Goal: Task Accomplishment & Management: Manage account settings

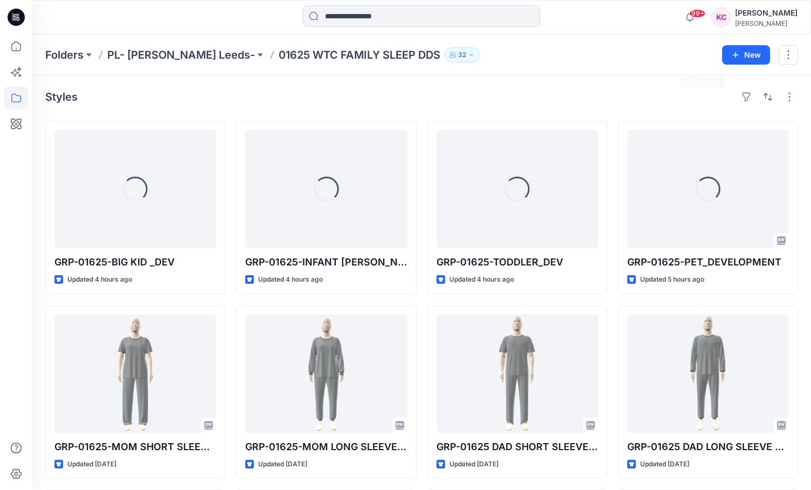
scroll to position [41, 0]
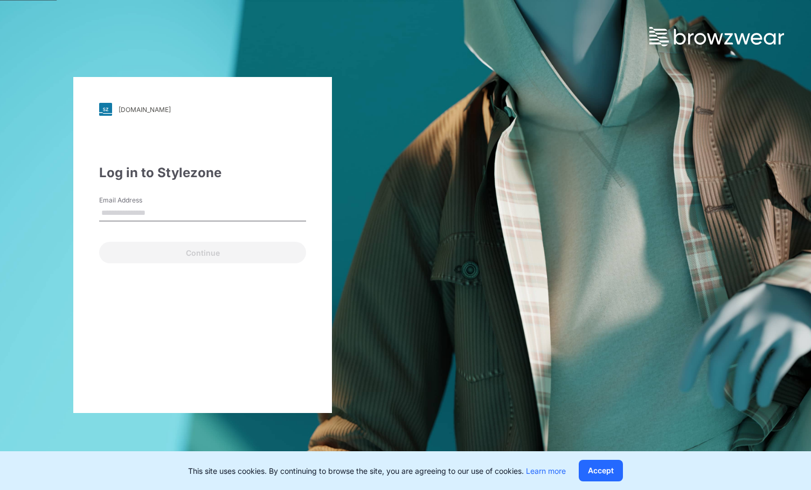
click at [200, 212] on input "Email Address" at bounding box center [202, 213] width 207 height 16
type input "**********"
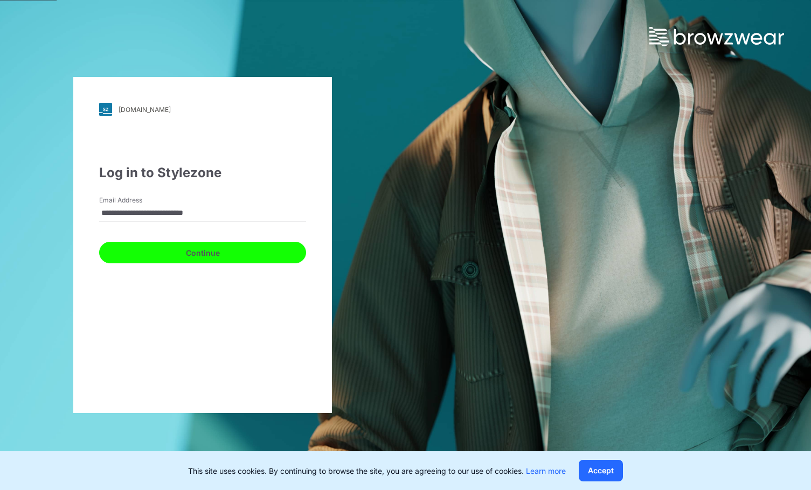
click at [196, 250] on button "Continue" at bounding box center [202, 253] width 207 height 22
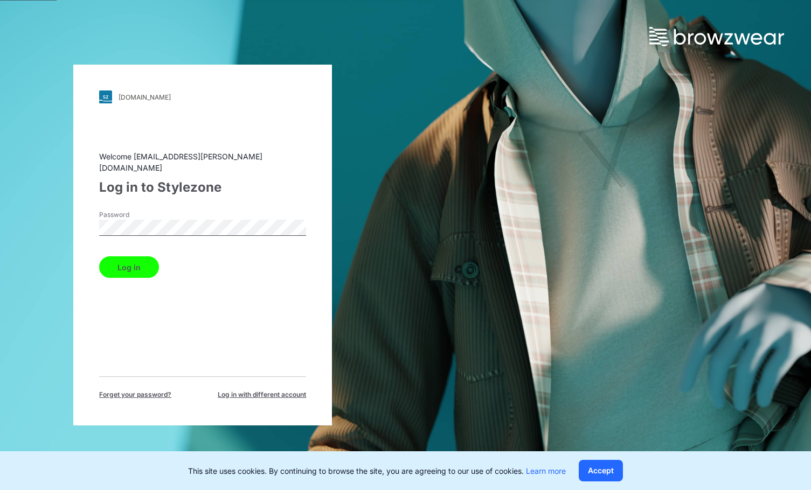
click at [99, 256] on button "Log in" at bounding box center [129, 267] width 60 height 22
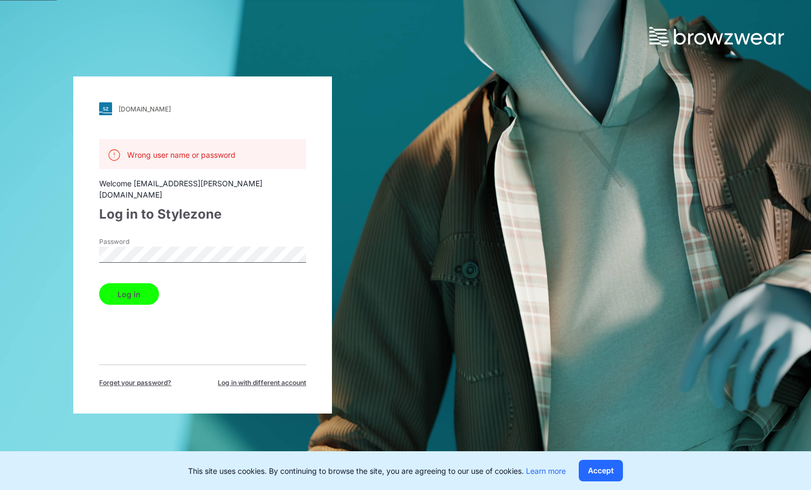
click at [99, 283] on button "Log in" at bounding box center [129, 294] width 60 height 22
click at [160, 378] on span "Forget your password?" at bounding box center [135, 383] width 72 height 10
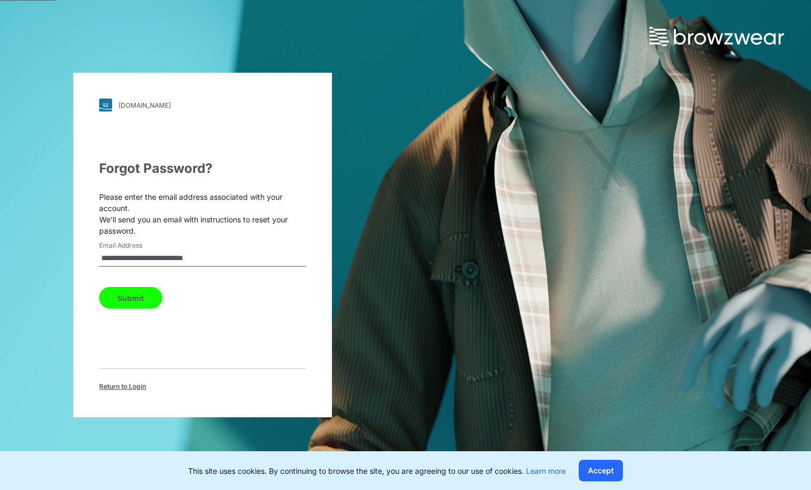
click at [122, 292] on button "Submit" at bounding box center [130, 298] width 63 height 22
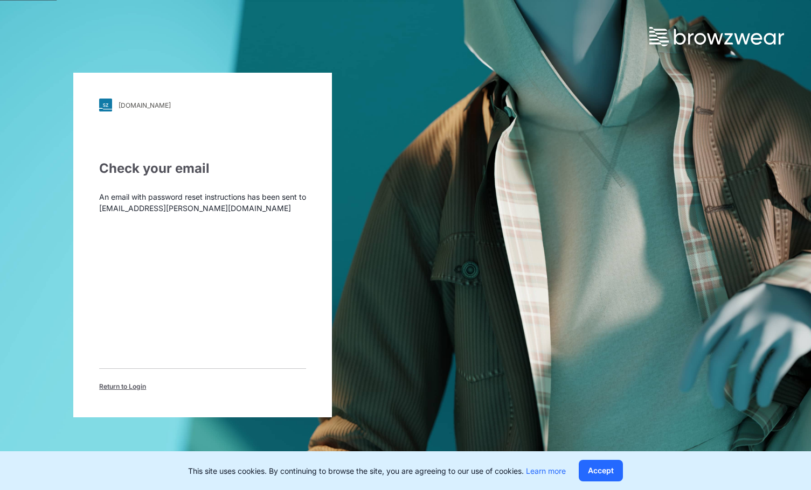
click at [129, 395] on div "walmart.stylezone.com Loading... Check your email An email with password reset …" at bounding box center [202, 245] width 259 height 345
click at [132, 390] on span "Return to Login" at bounding box center [122, 387] width 47 height 10
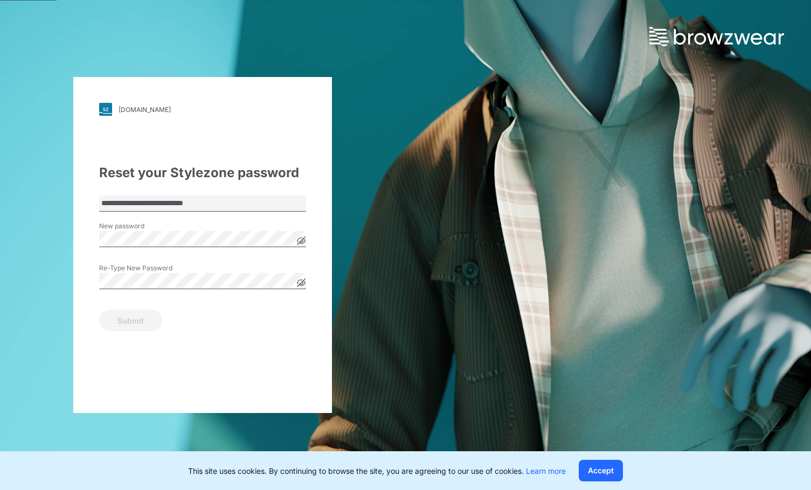
click at [184, 230] on div "New password" at bounding box center [202, 237] width 207 height 32
click at [304, 239] on icon at bounding box center [301, 241] width 8 height 8
click at [302, 283] on icon at bounding box center [301, 283] width 3 height 3
click at [32, 236] on div "**********" at bounding box center [203, 245] width 406 height 490
click at [133, 320] on button "Submit" at bounding box center [130, 321] width 63 height 22
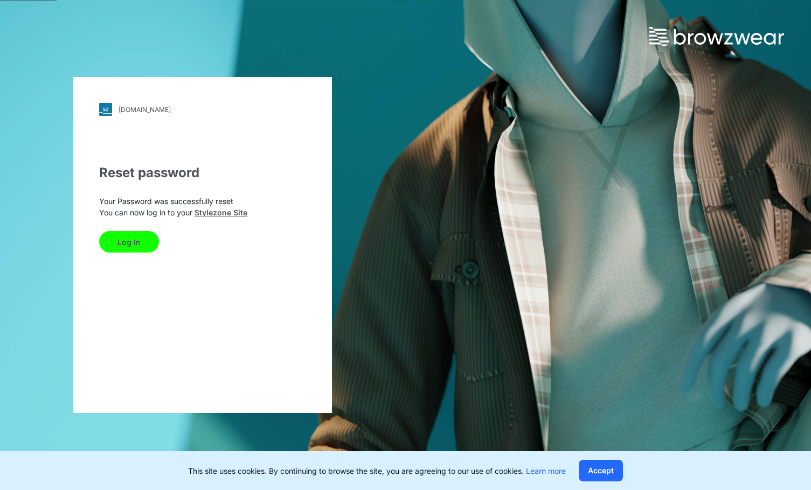
click at [132, 247] on button "Log In" at bounding box center [129, 242] width 60 height 22
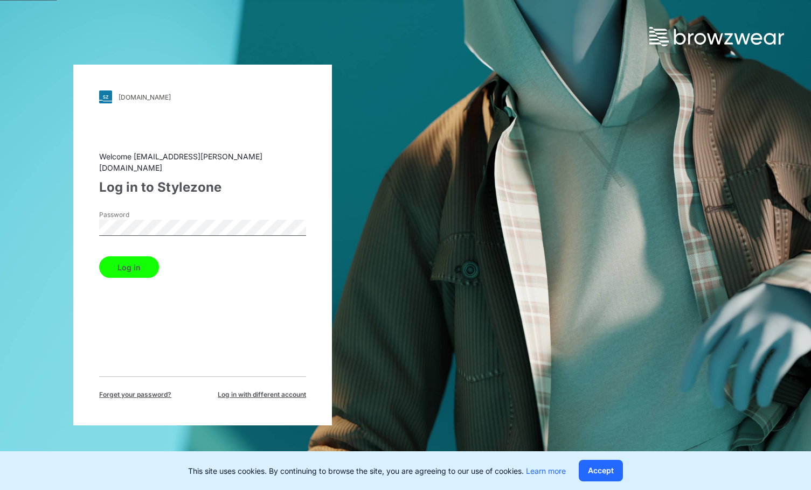
click at [153, 260] on button "Log in" at bounding box center [129, 267] width 60 height 22
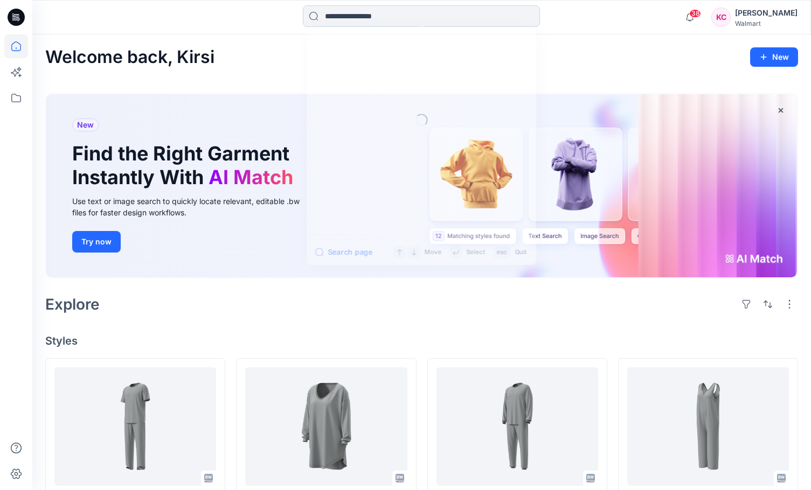
click at [394, 22] on input at bounding box center [421, 16] width 237 height 22
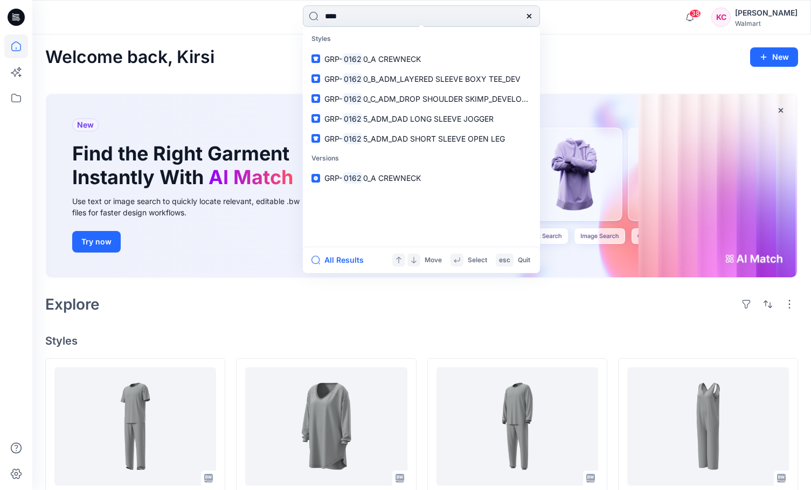
type input "*****"
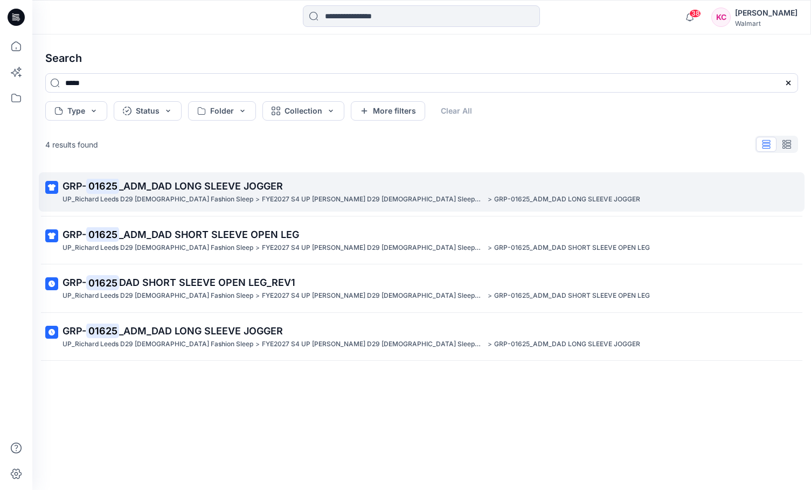
click at [262, 196] on p "FYE2027 S4 UP Richard Leeds D29 Ladies Sleepwear-fashion." at bounding box center [374, 199] width 224 height 11
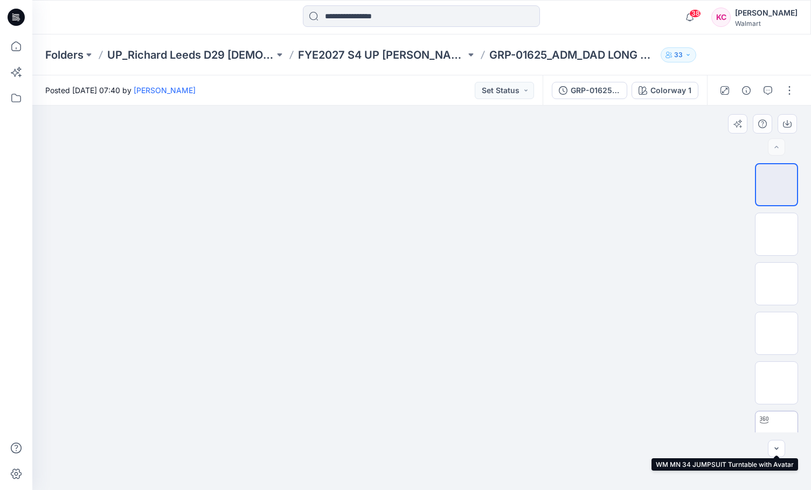
click at [776, 433] on img at bounding box center [776, 433] width 0 height 0
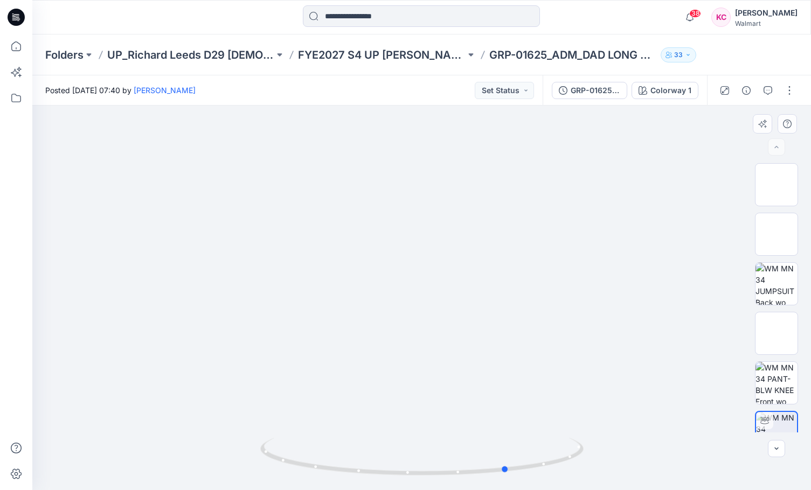
drag, startPoint x: 516, startPoint y: 464, endPoint x: 603, endPoint y: 413, distance: 100.7
click at [603, 413] on div at bounding box center [421, 298] width 778 height 385
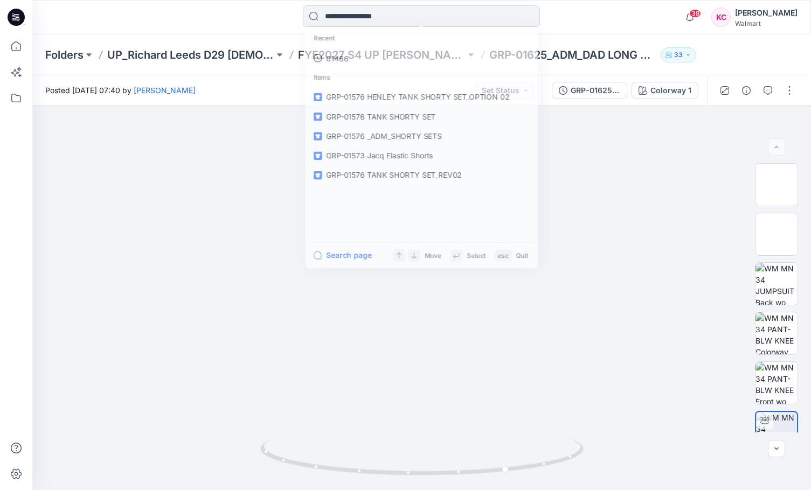
click at [406, 16] on input at bounding box center [421, 16] width 237 height 22
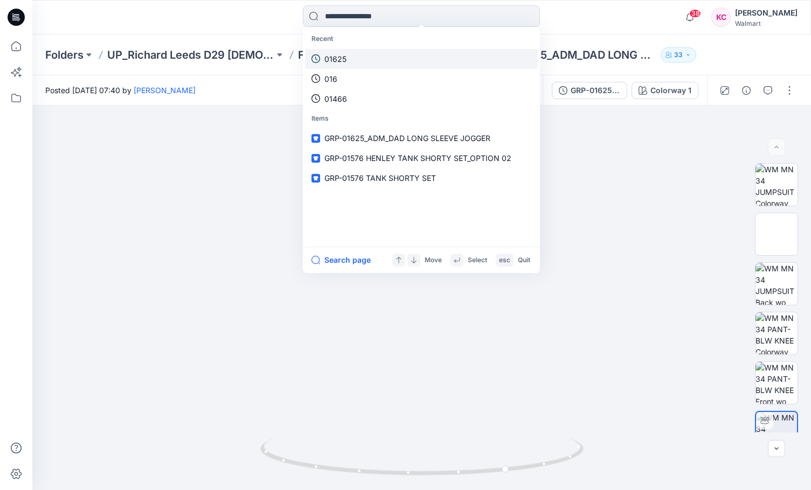
click at [361, 57] on link "01625" at bounding box center [421, 59] width 233 height 20
